Goal: Use online tool/utility: Utilize a website feature to perform a specific function

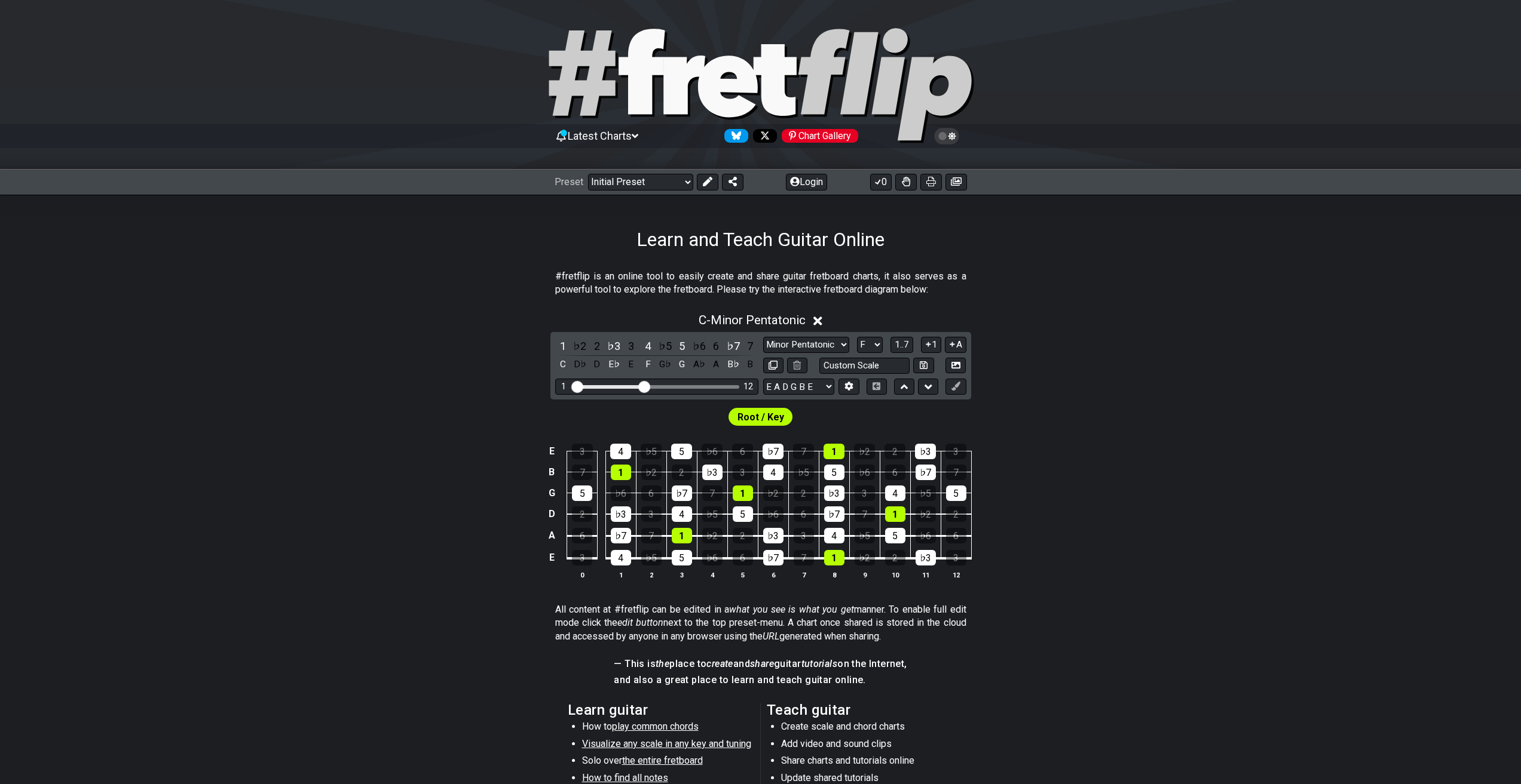
select select "F"
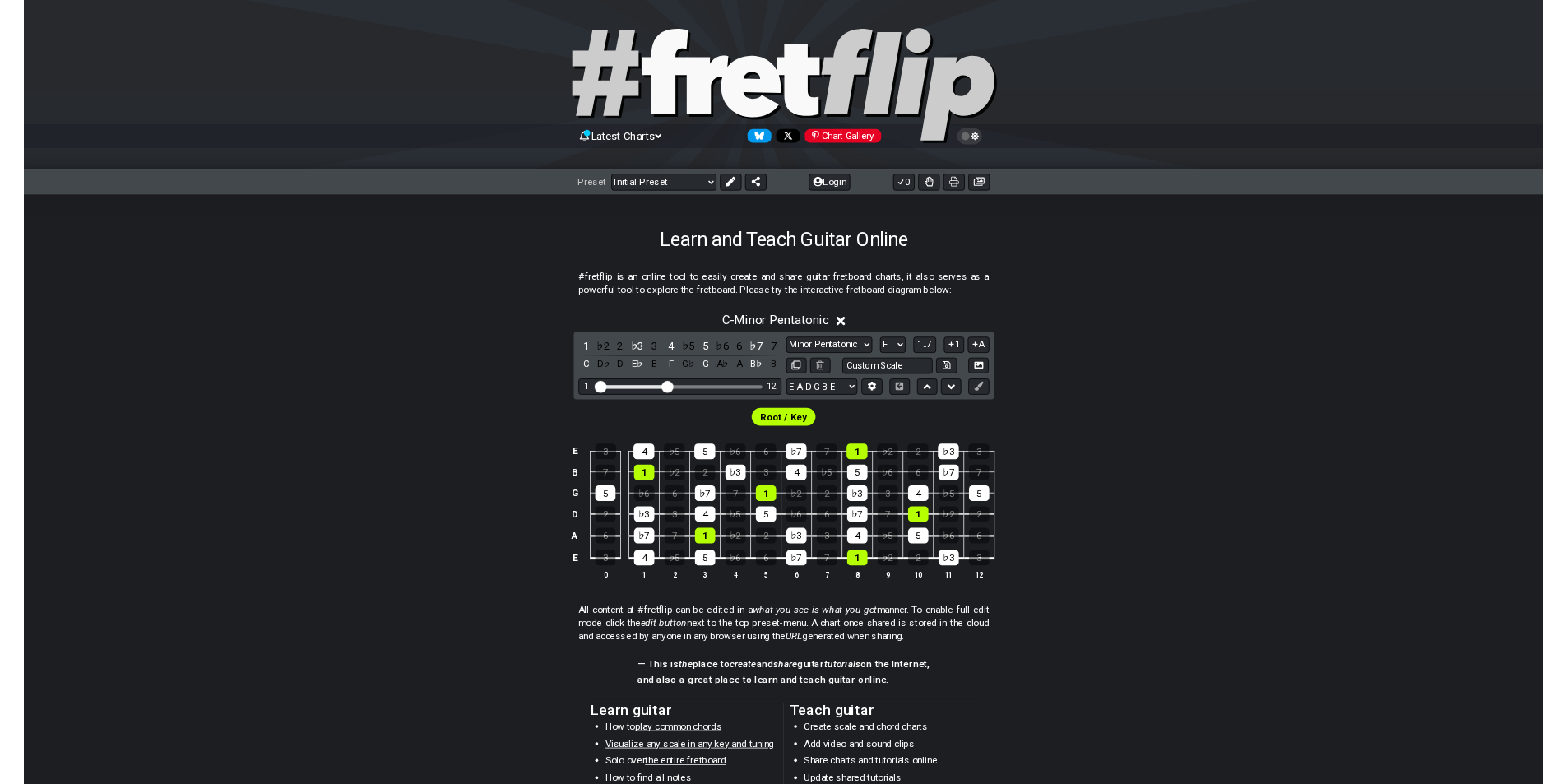
scroll to position [165, 0]
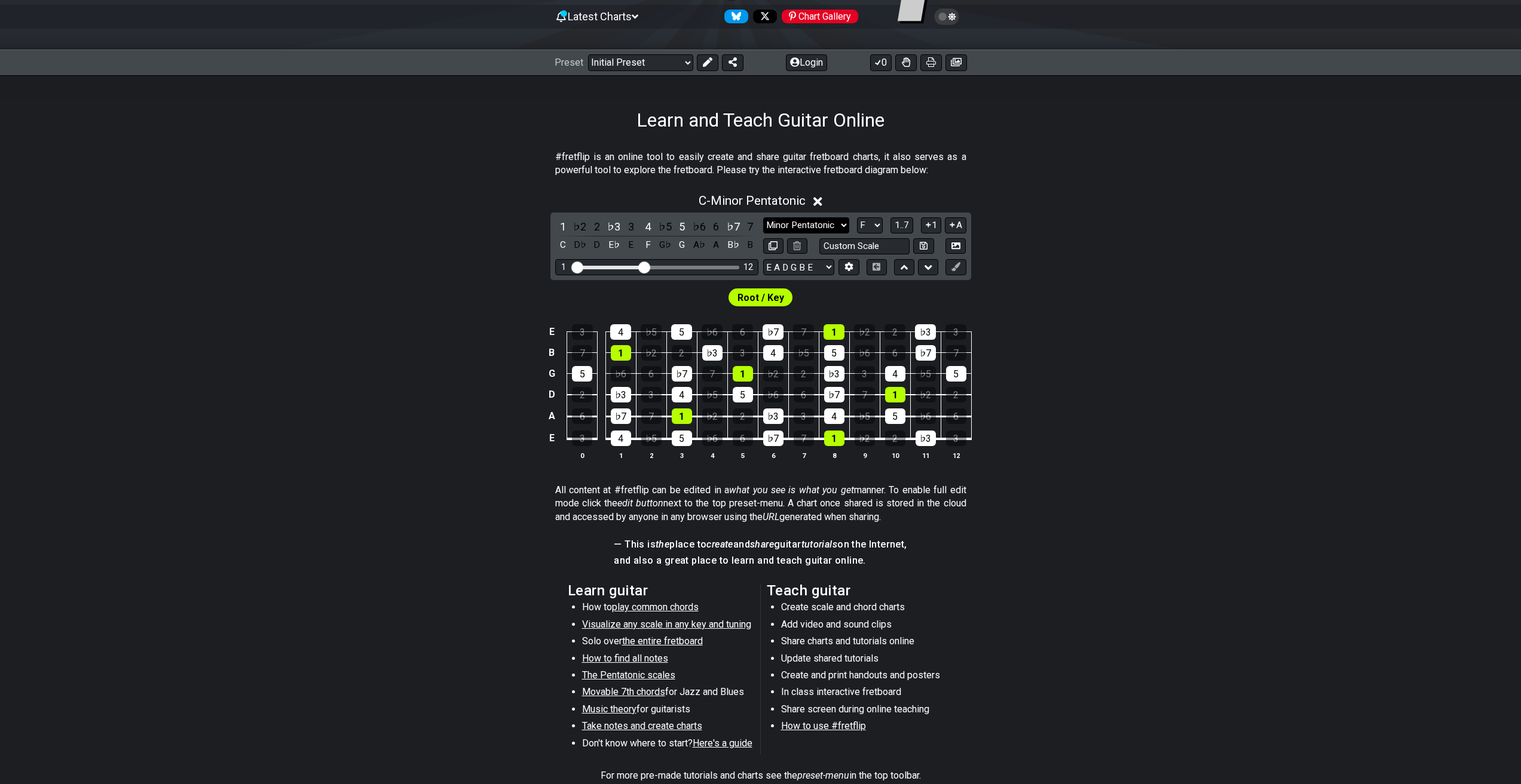
click at [796, 228] on select "Minor Pentatonic Click to edit Minor Pentatonic Major Pentatonic Minor Blues Ma…" at bounding box center [806, 225] width 86 height 16
select select "Minor Blues"
click at [763, 218] on select "Minor Pentatonic Click to edit Minor Pentatonic Major Pentatonic Minor Blues Ma…" at bounding box center [806, 225] width 86 height 16
select select "C"
click at [829, 232] on select "Minor Pentatonic Click to edit Minor Pentatonic Major Pentatonic Minor Blues Ma…" at bounding box center [806, 225] width 86 height 16
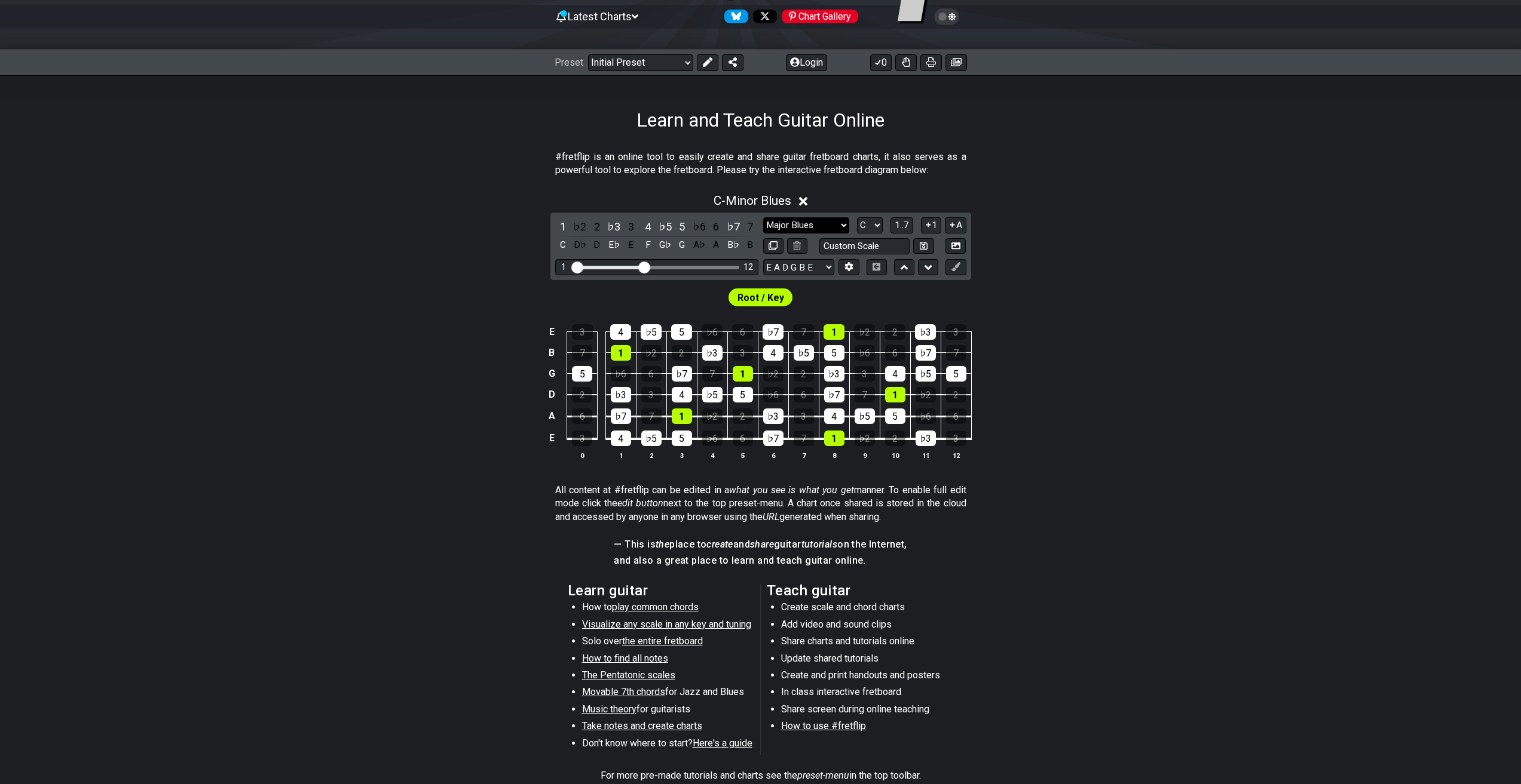
click at [763, 218] on select "Minor Pentatonic Click to edit Minor Pentatonic Major Pentatonic Minor Blues Ma…" at bounding box center [806, 225] width 86 height 16
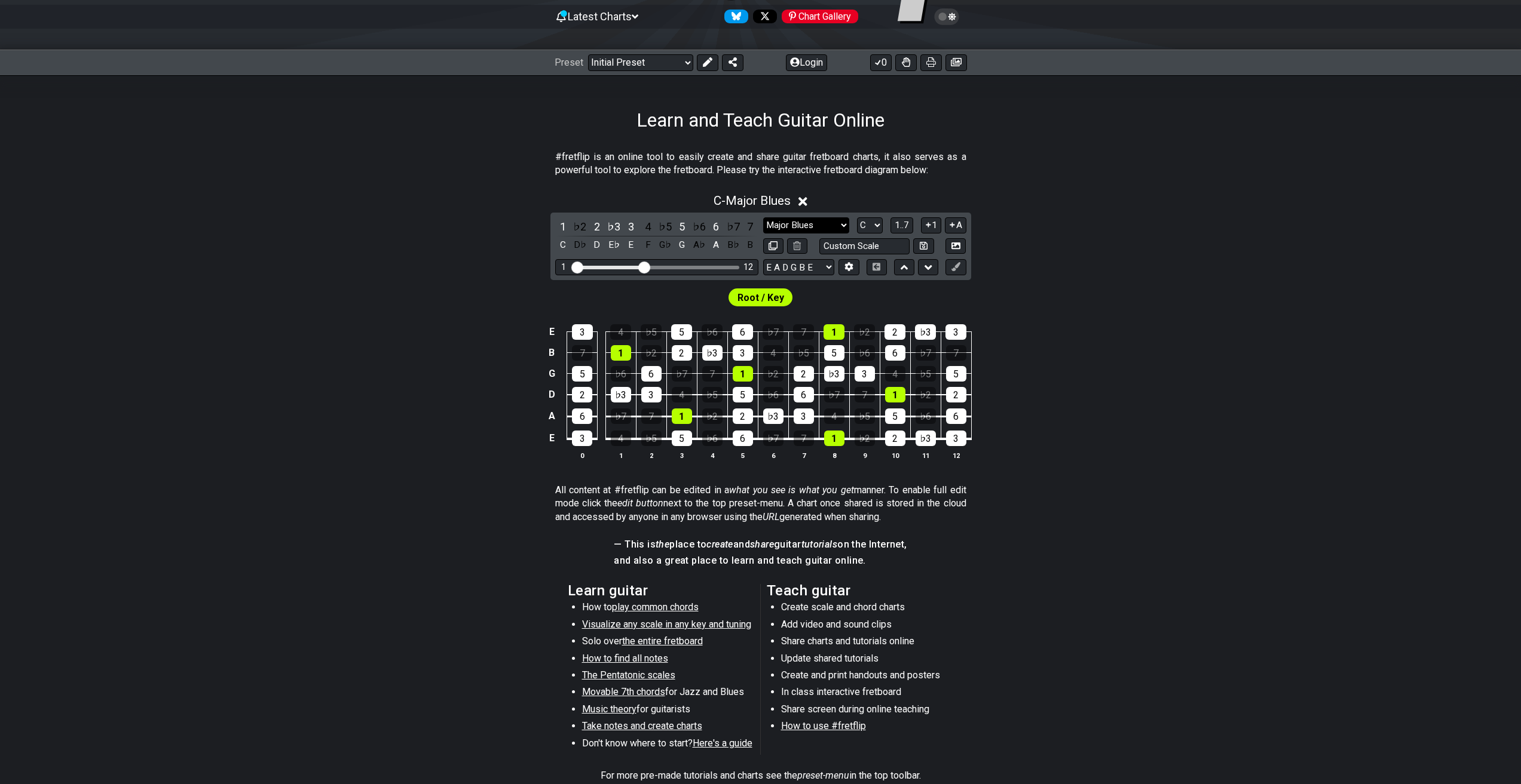
click at [817, 221] on select "Minor Pentatonic Click to edit Minor Pentatonic Major Pentatonic Minor Blues Ma…" at bounding box center [806, 225] width 86 height 16
click at [763, 218] on select "Minor Pentatonic Click to edit Minor Pentatonic Major Pentatonic Minor Blues Ma…" at bounding box center [806, 225] width 86 height 16
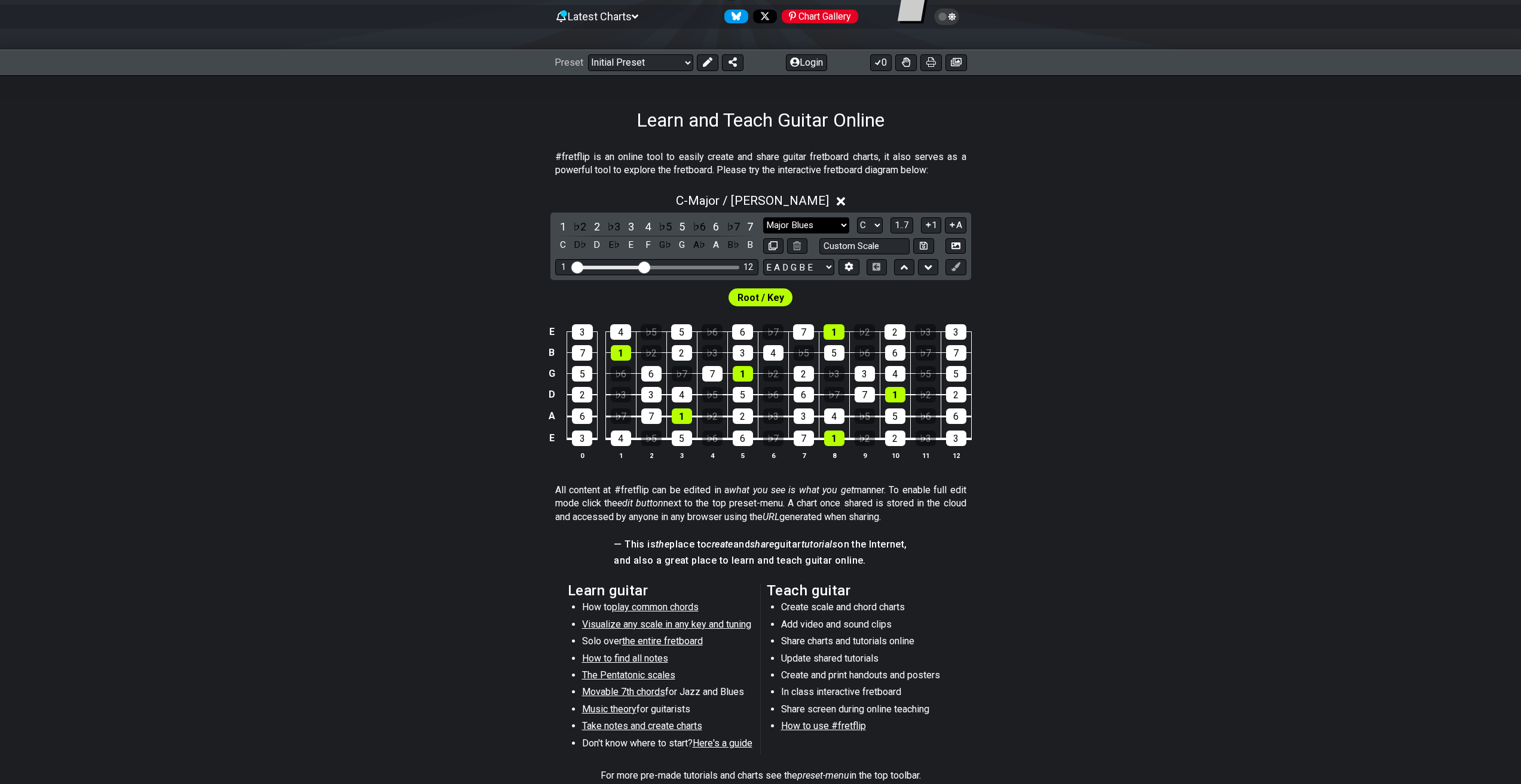
click at [826, 228] on select "Minor Pentatonic Click to edit Minor Pentatonic Major Pentatonic Minor Blues Ma…" at bounding box center [806, 225] width 86 height 16
select select "Dorian"
click at [763, 218] on select "Minor Pentatonic Click to edit Minor Pentatonic Major Pentatonic Minor Blues Ma…" at bounding box center [806, 225] width 86 height 16
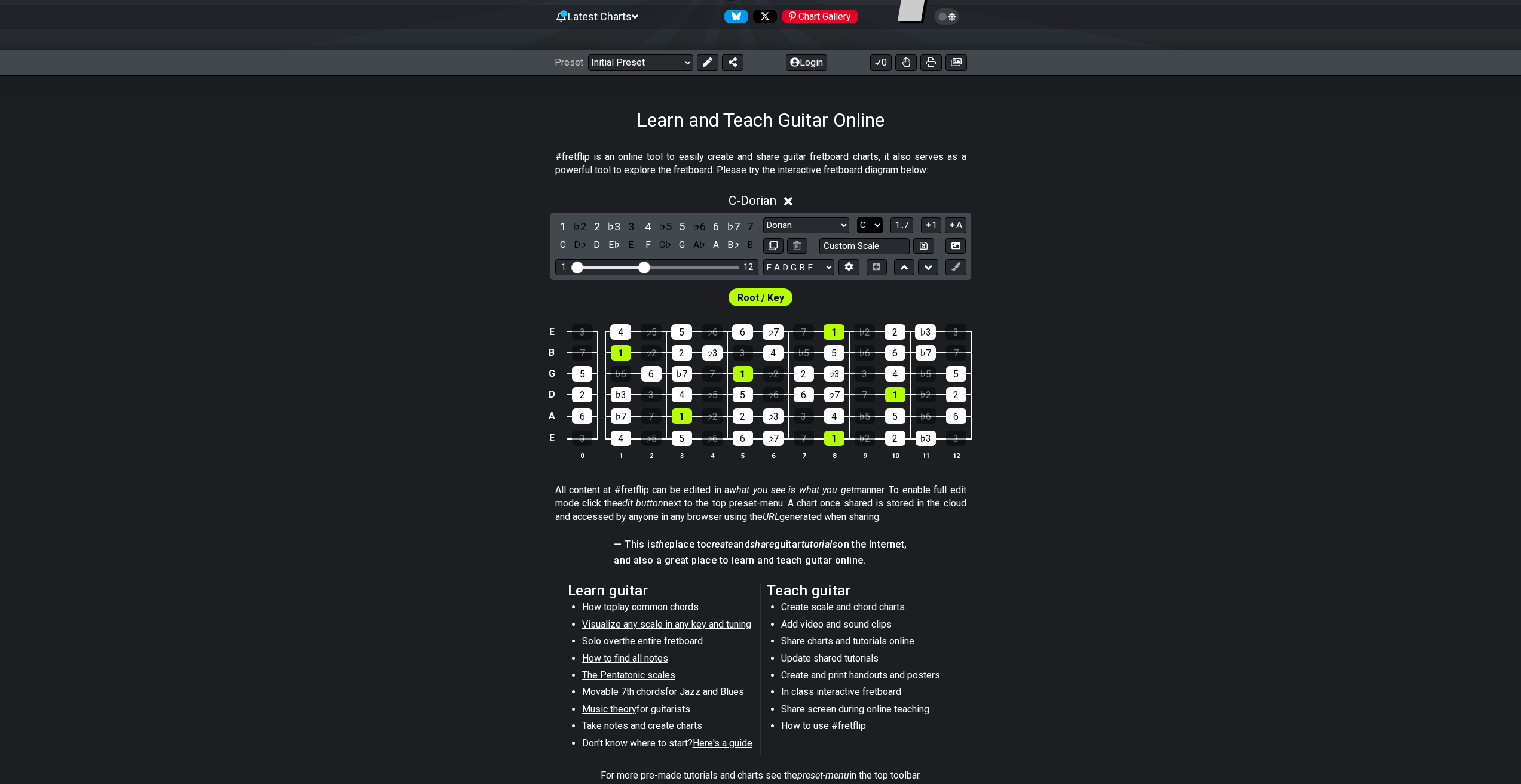
click at [876, 229] on select "A♭ A A♯ B♭ B C C♯ D♭ D D♯ E♭ E F F♯ G♭ G G♯" at bounding box center [870, 225] width 26 height 16
click at [857, 218] on select "A♭ A A♯ B♭ B C C♯ D♭ D D♯ E♭ E F F♯ G♭ G G♯" at bounding box center [870, 225] width 26 height 16
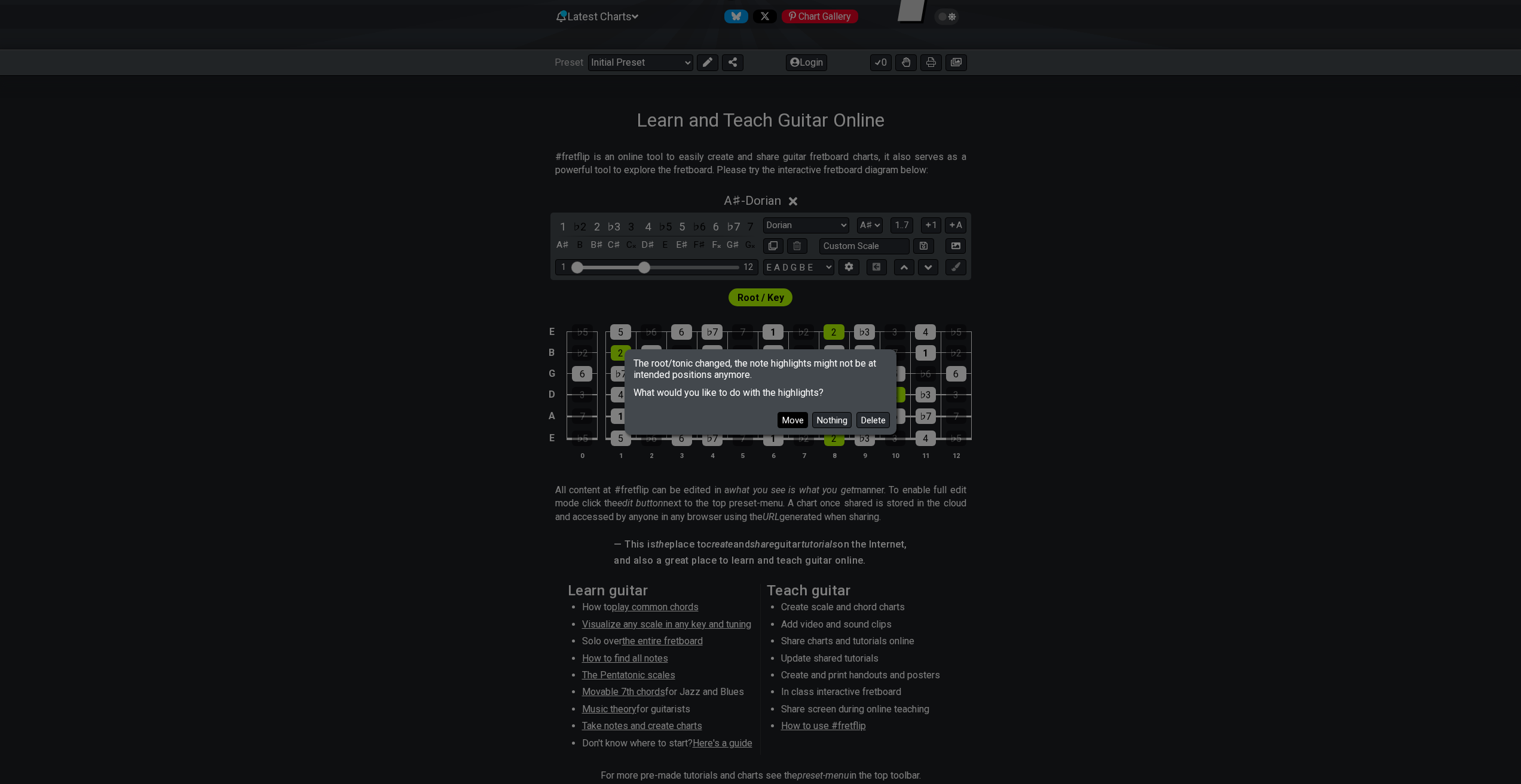
click at [801, 422] on button "Move" at bounding box center [793, 420] width 31 height 16
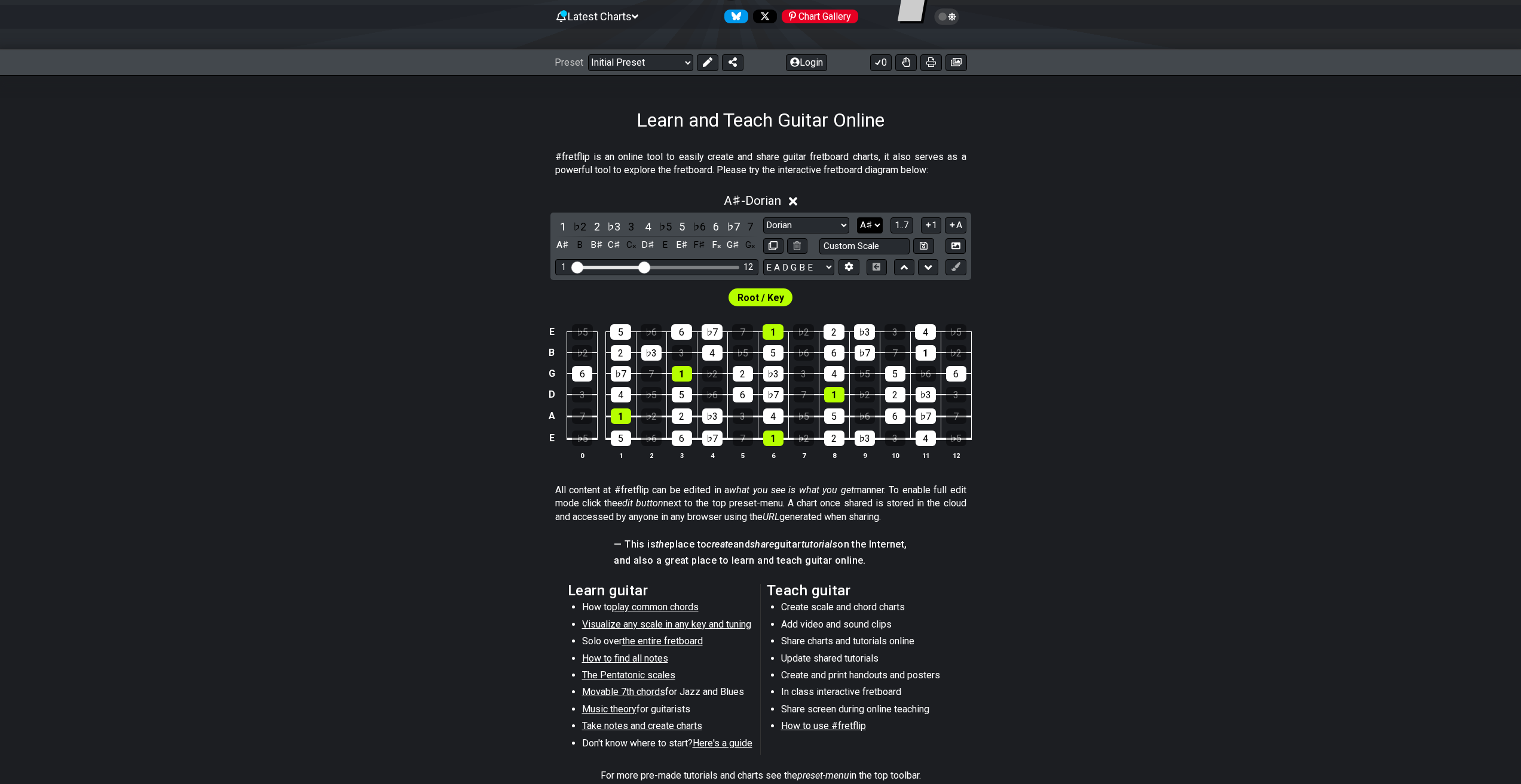
click at [866, 226] on select "A♭ A A♯ B♭ B C C♯ D♭ D D♯ E♭ E F F♯ G♭ G G♯" at bounding box center [870, 225] width 26 height 16
select select "A"
click at [857, 218] on select "A♭ A A♯ B♭ B C C♯ D♭ D D♯ E♭ E F F♯ G♭ G G♯" at bounding box center [870, 225] width 26 height 16
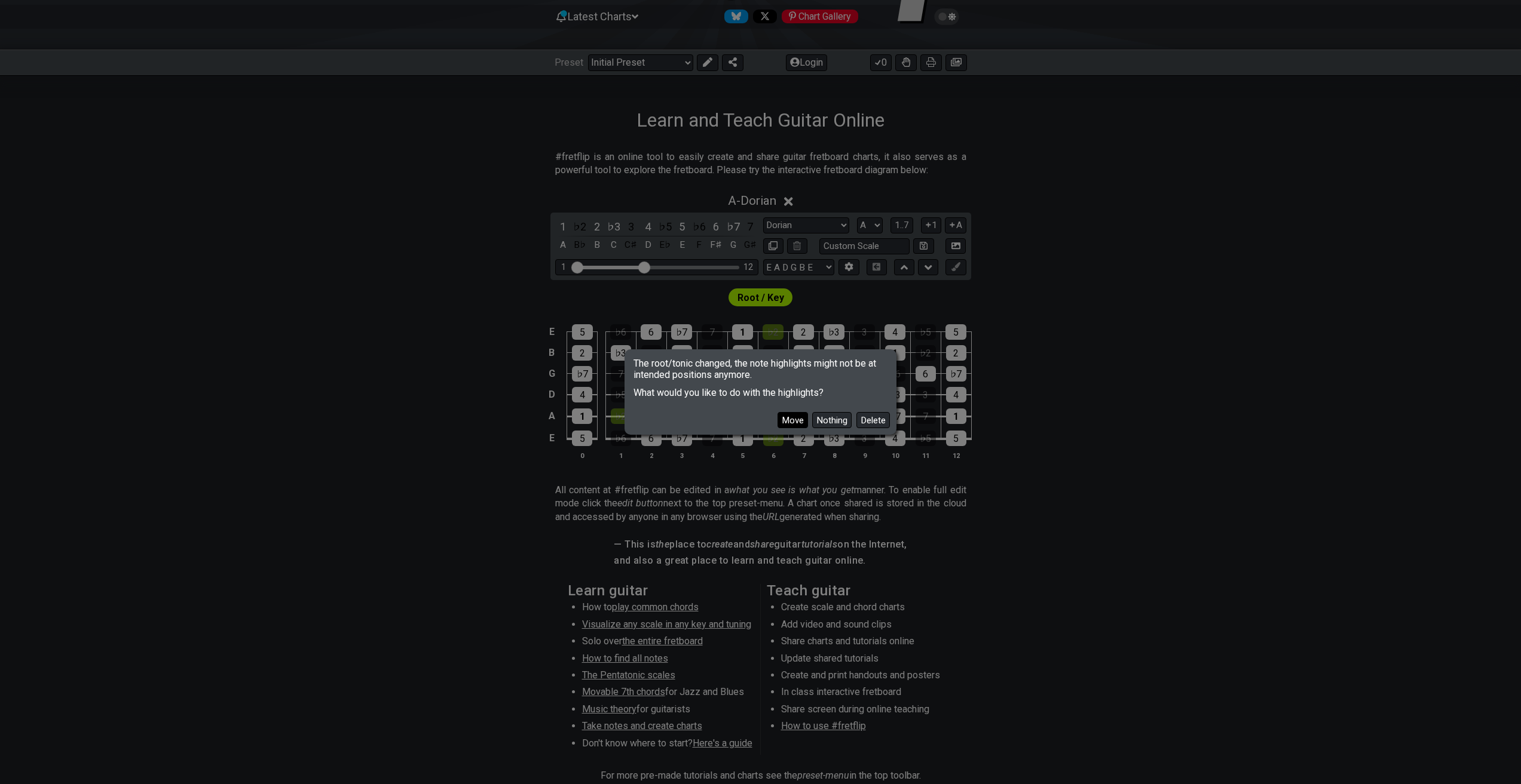
click at [797, 419] on button "Move" at bounding box center [793, 420] width 31 height 16
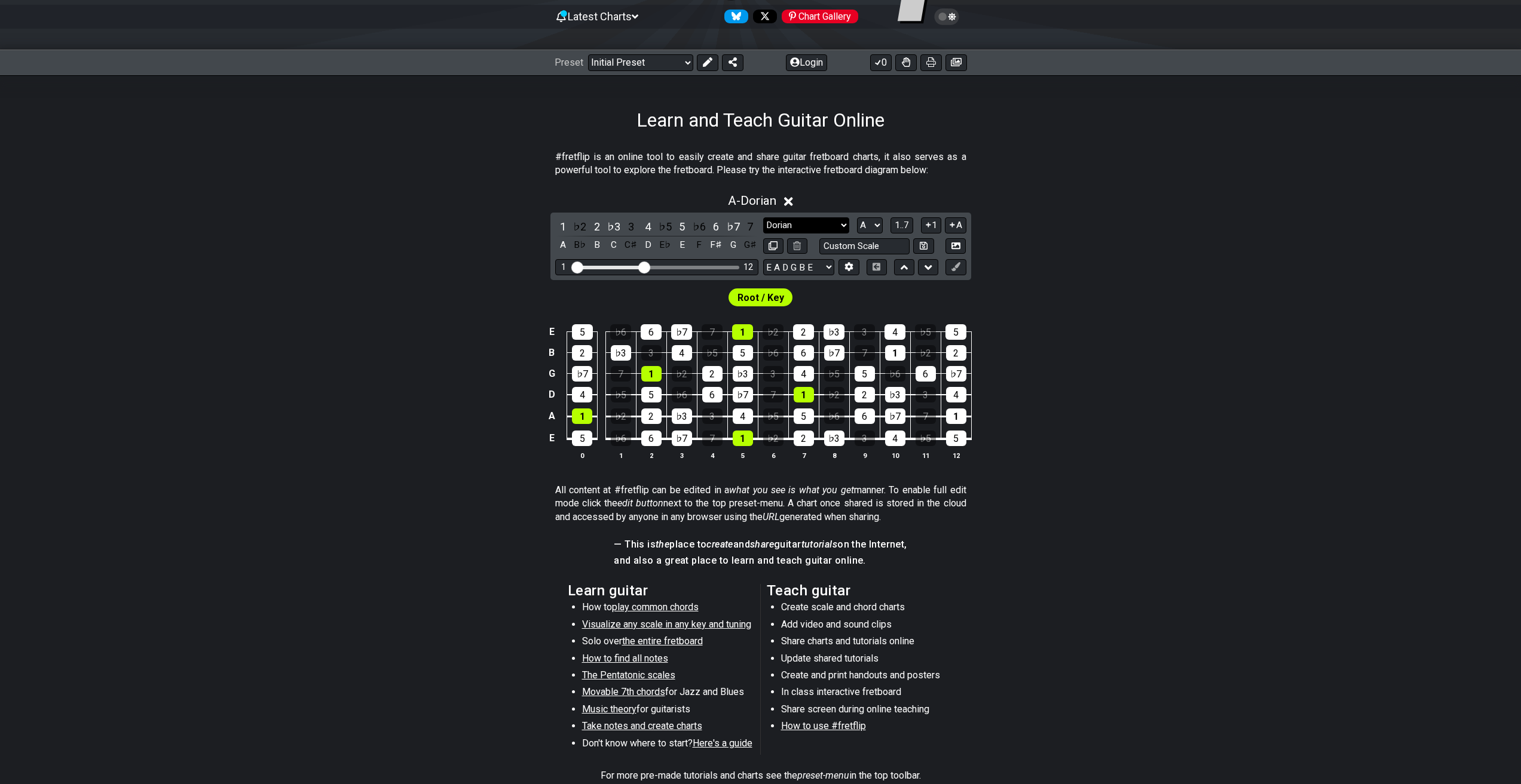
click at [845, 229] on select "Minor Pentatonic Click to edit Minor Pentatonic Major Pentatonic Minor Blues Ma…" at bounding box center [806, 225] width 86 height 16
click at [763, 218] on select "Minor Pentatonic Click to edit Minor Pentatonic Major Pentatonic Minor Blues Ma…" at bounding box center [806, 225] width 86 height 16
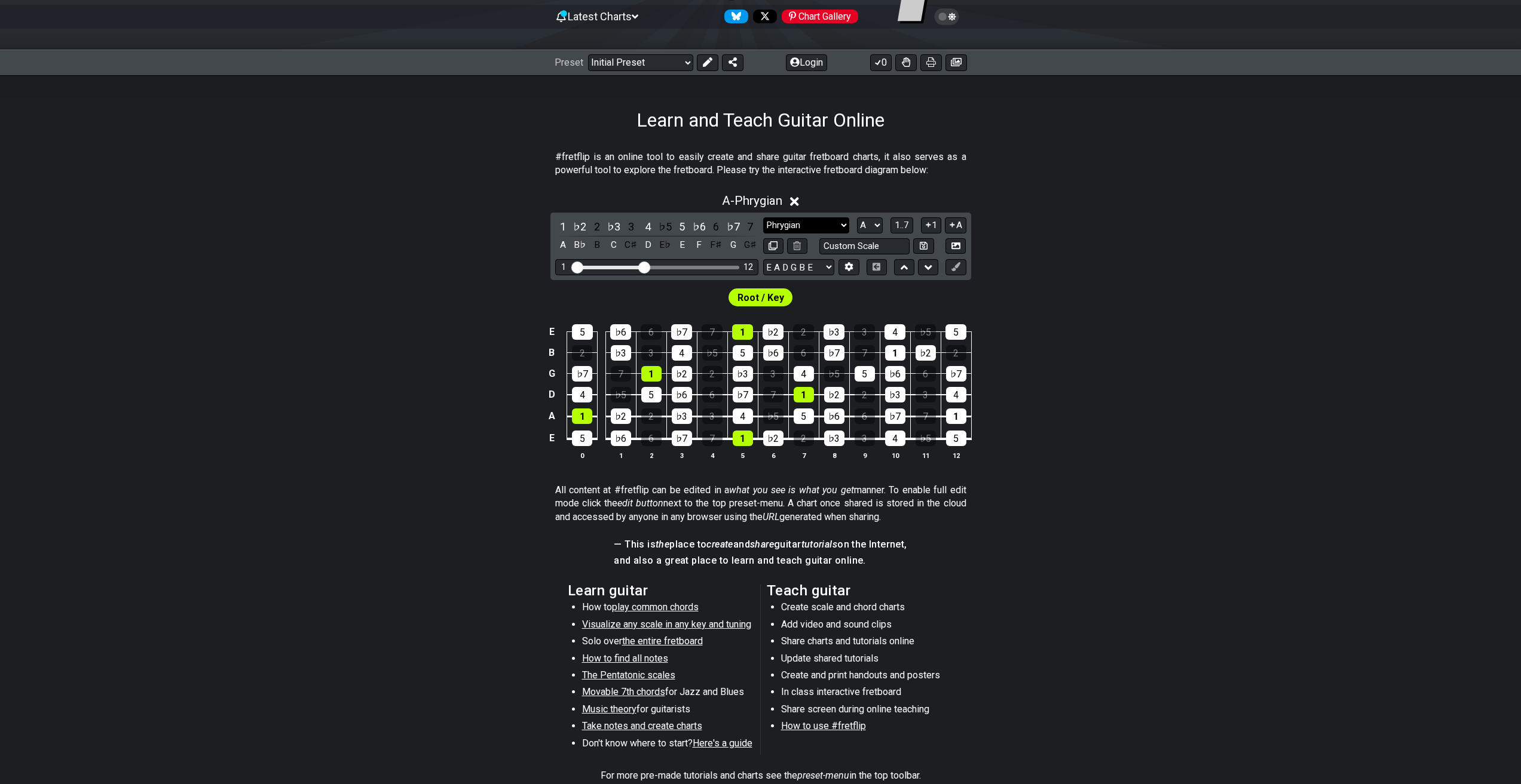
click at [827, 222] on select "Minor Pentatonic Click to edit Minor Pentatonic Major Pentatonic Minor Blues Ma…" at bounding box center [806, 225] width 86 height 16
select select "Mixolydian"
click at [763, 218] on select "Minor Pentatonic Click to edit Minor Pentatonic Major Pentatonic Minor Blues Ma…" at bounding box center [806, 225] width 86 height 16
